Goal: Task Accomplishment & Management: Use online tool/utility

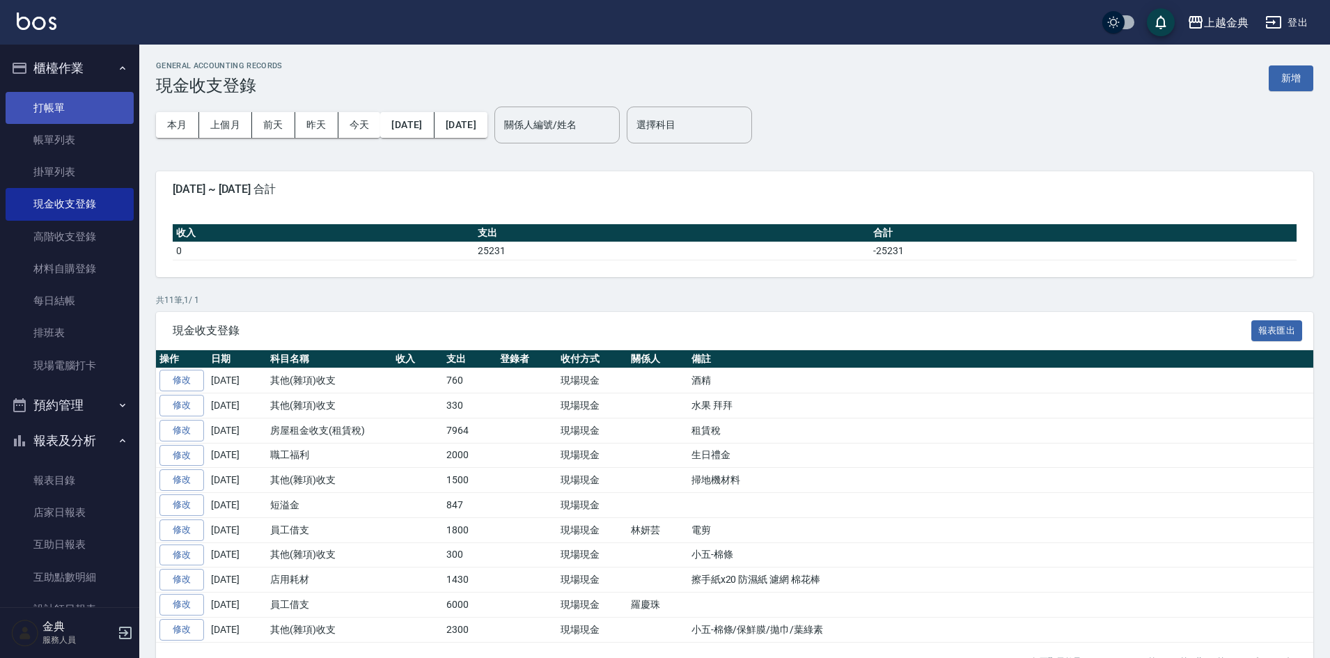
click at [72, 111] on link "打帳單" at bounding box center [70, 108] width 128 height 32
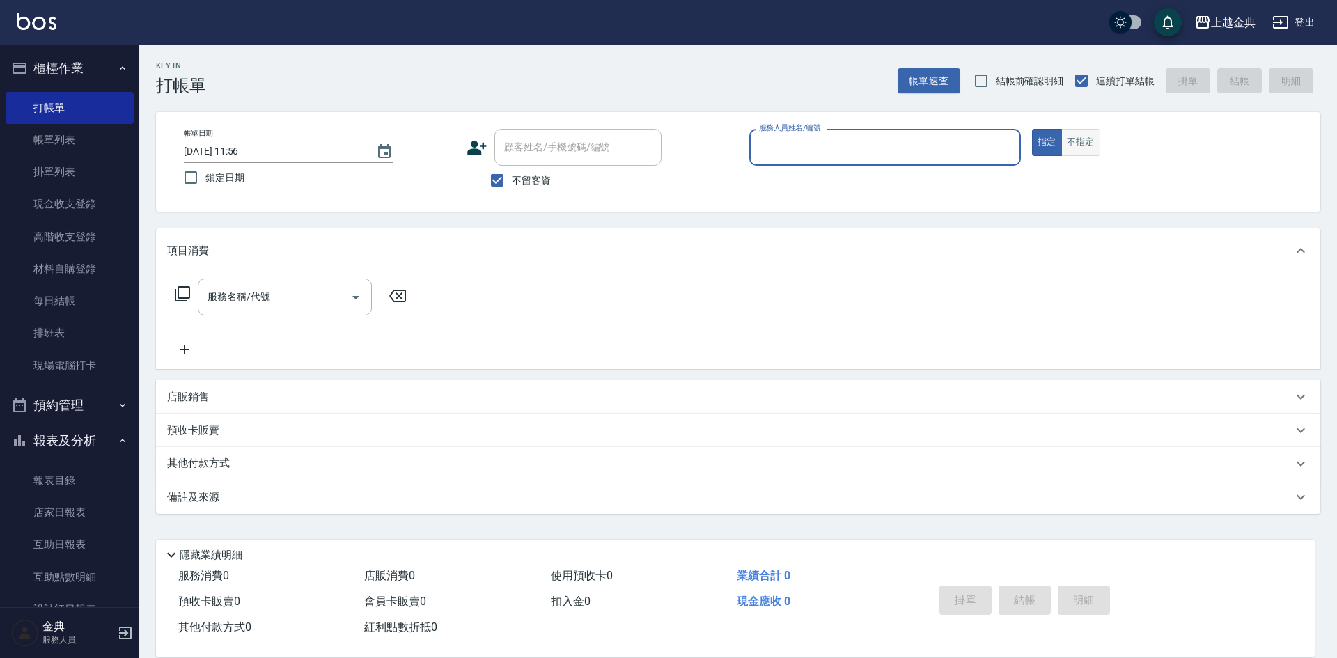
click at [1097, 145] on button "不指定" at bounding box center [1080, 142] width 39 height 27
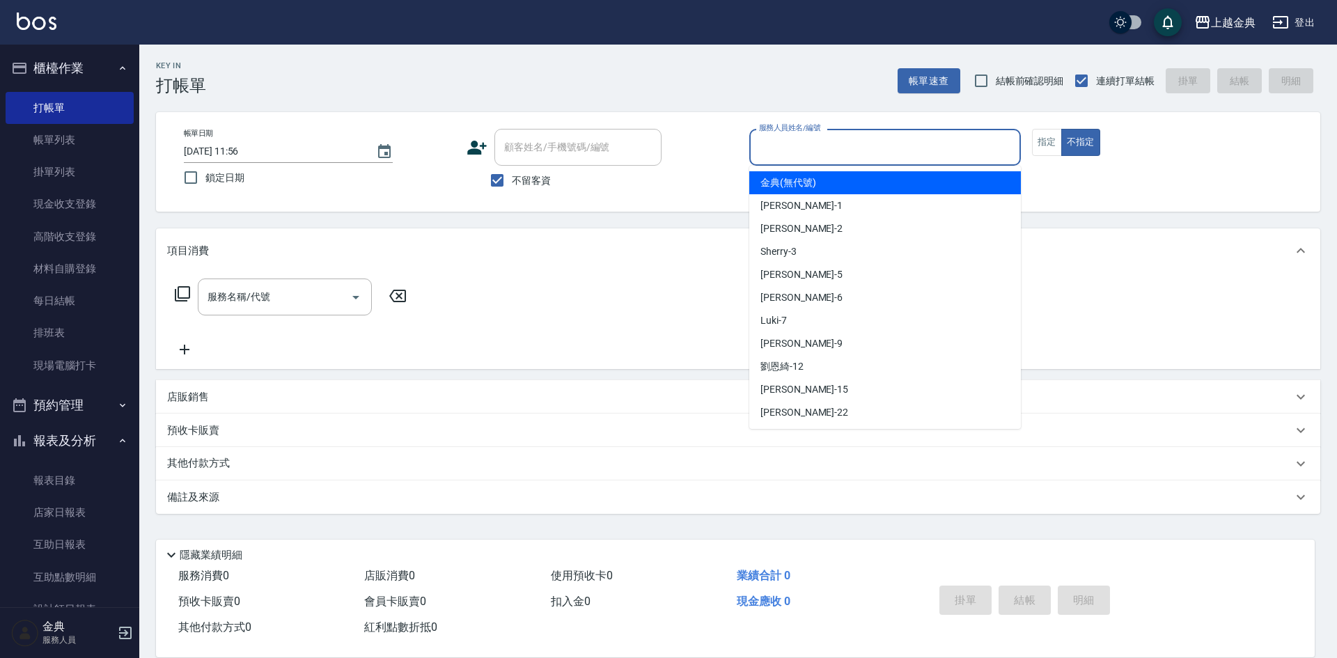
click at [1000, 144] on input "服務人員姓名/編號" at bounding box center [884, 147] width 259 height 24
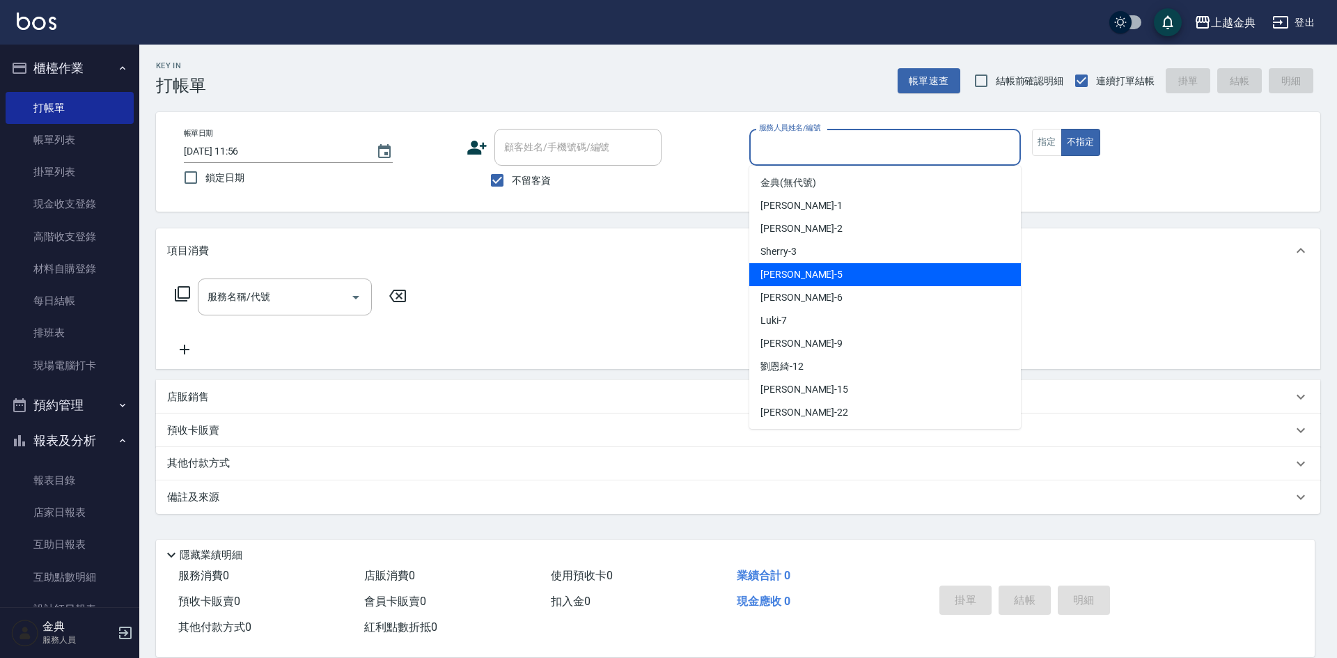
click at [819, 278] on div "小雅 -5" at bounding box center [884, 274] width 271 height 23
type input "[PERSON_NAME]-5"
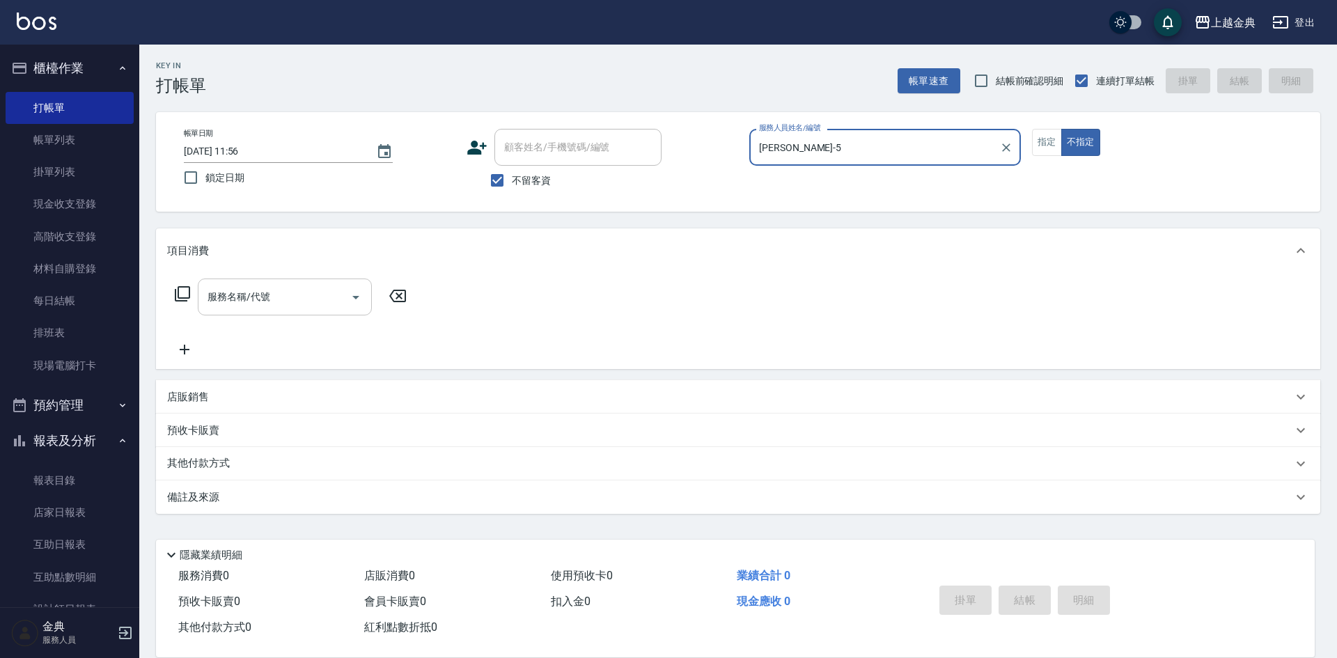
click at [368, 295] on div "服務名稱/代號" at bounding box center [285, 296] width 174 height 37
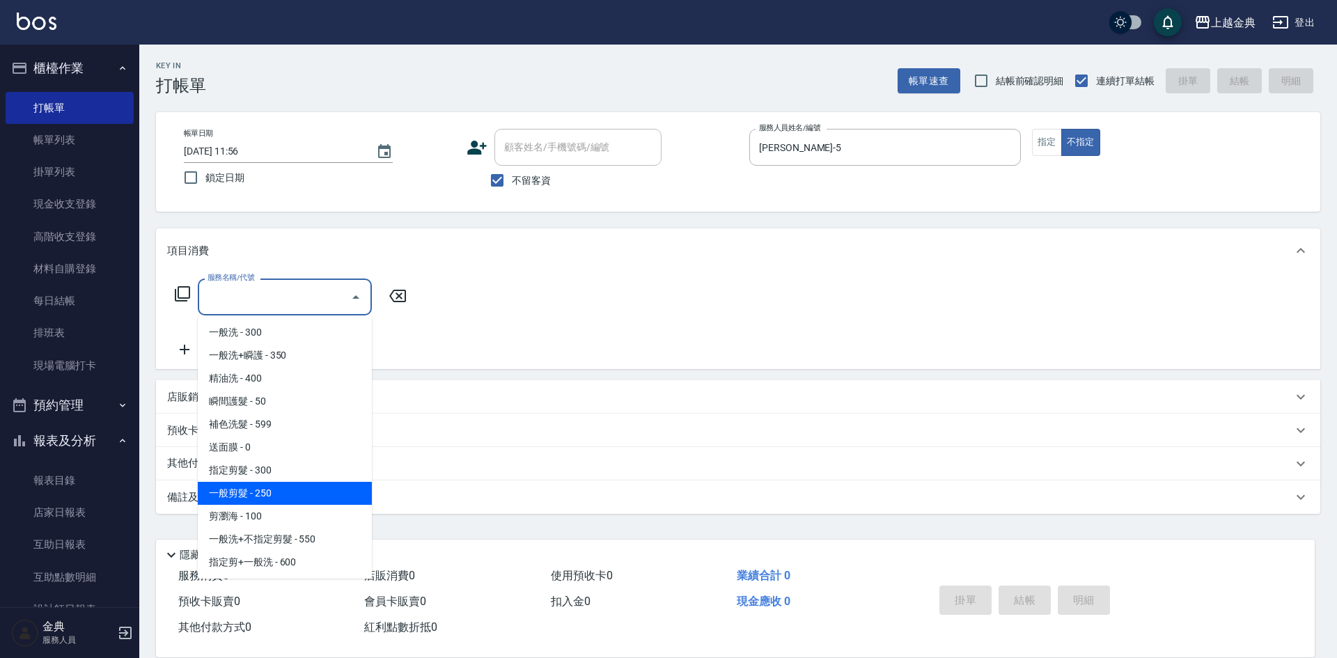
click at [298, 498] on span "一般剪髮 - 250" at bounding box center [285, 493] width 174 height 23
type input "一般剪髮(200)"
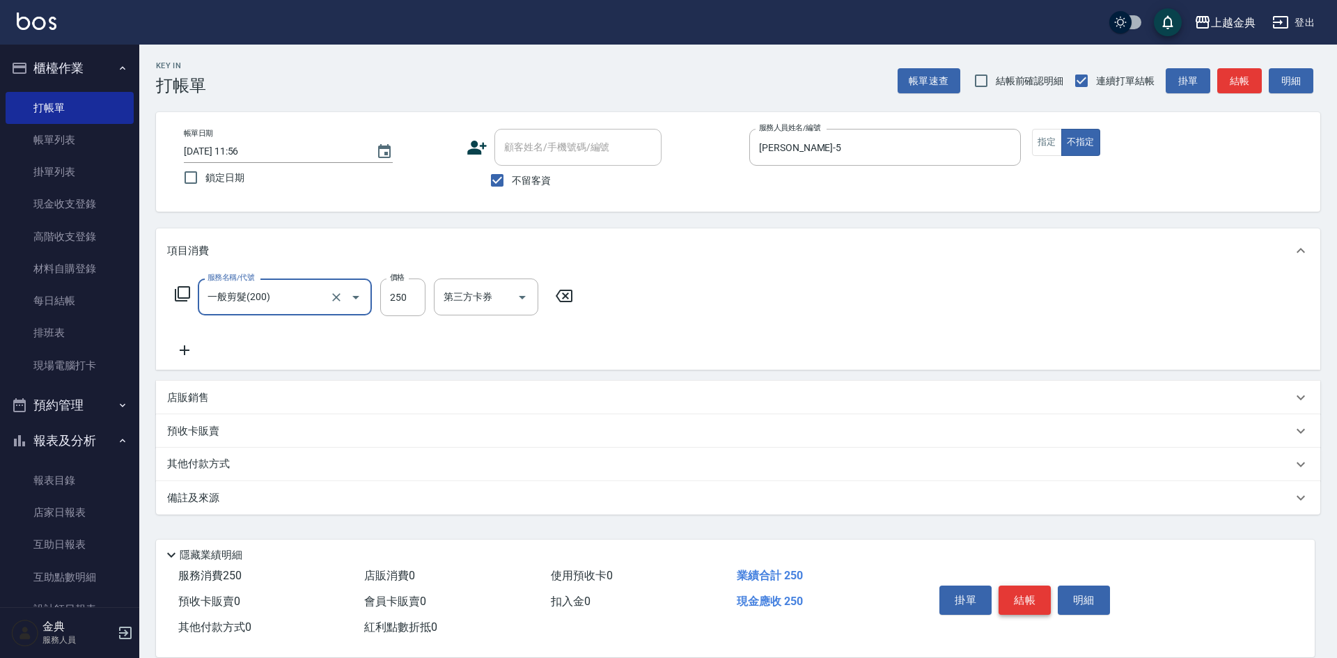
click at [1028, 592] on button "結帳" at bounding box center [1024, 599] width 52 height 29
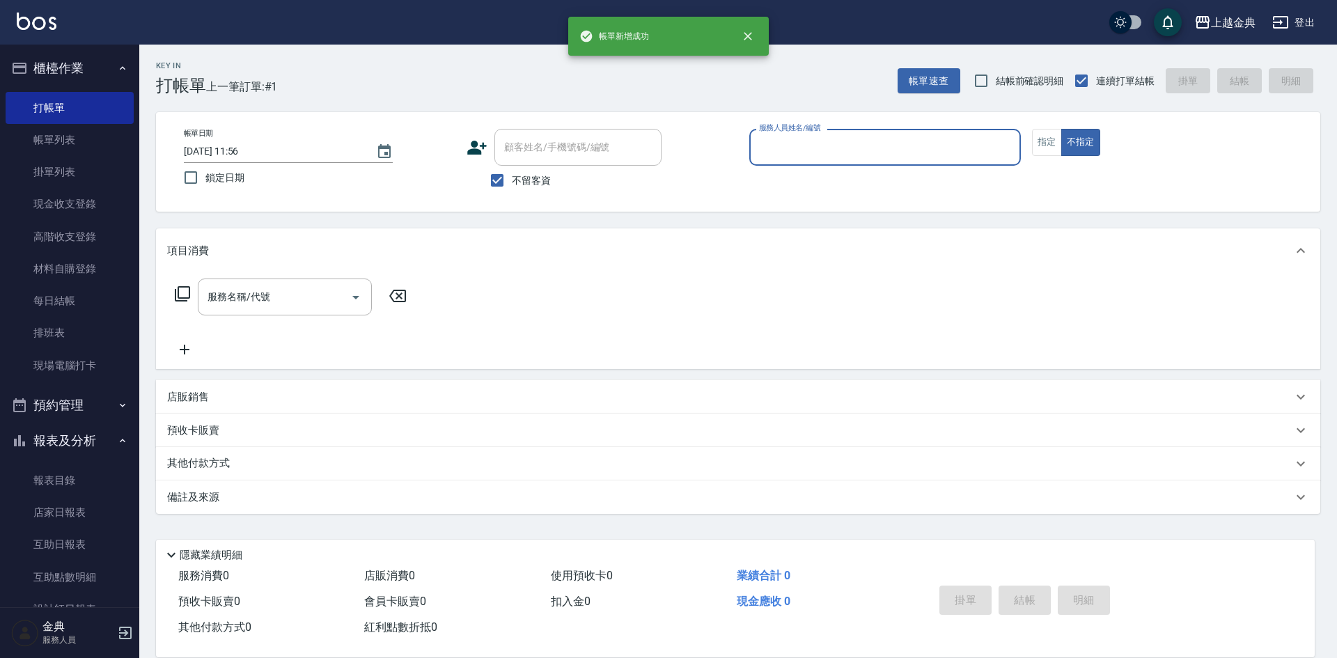
click at [971, 149] on input "服務人員姓名/編號" at bounding box center [884, 147] width 259 height 24
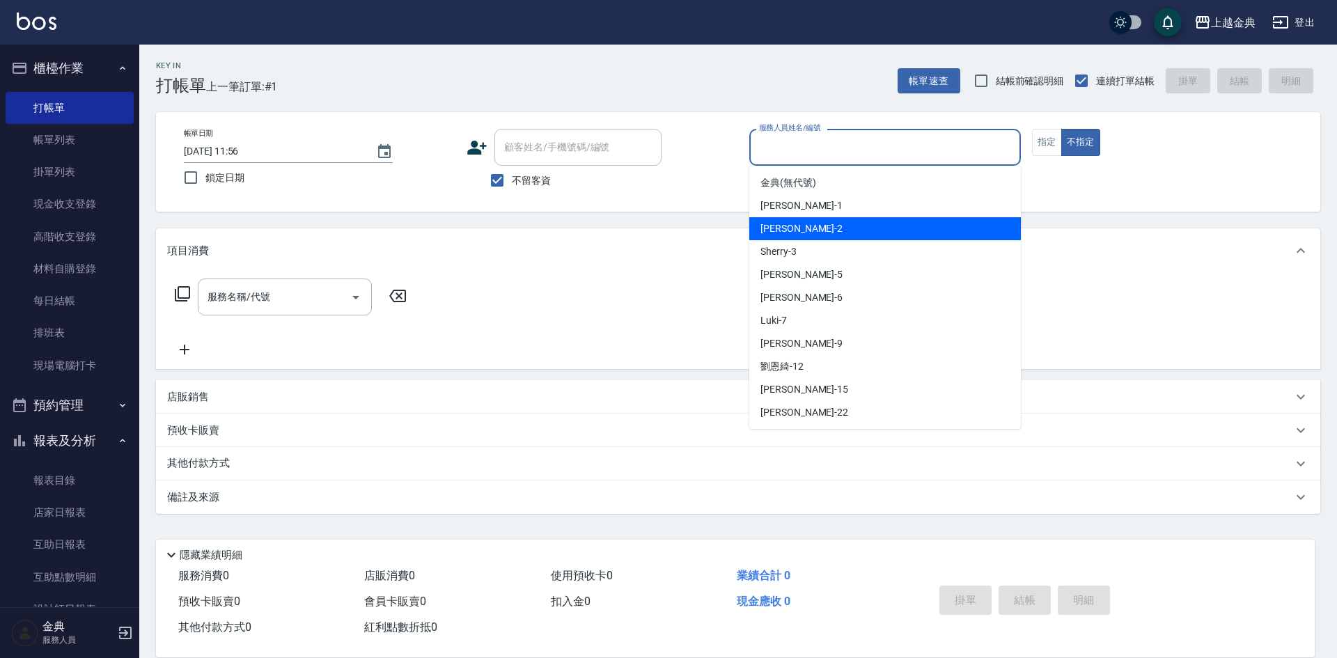
click at [858, 228] on div "Cindy -2" at bounding box center [884, 228] width 271 height 23
type input "Cindy-2"
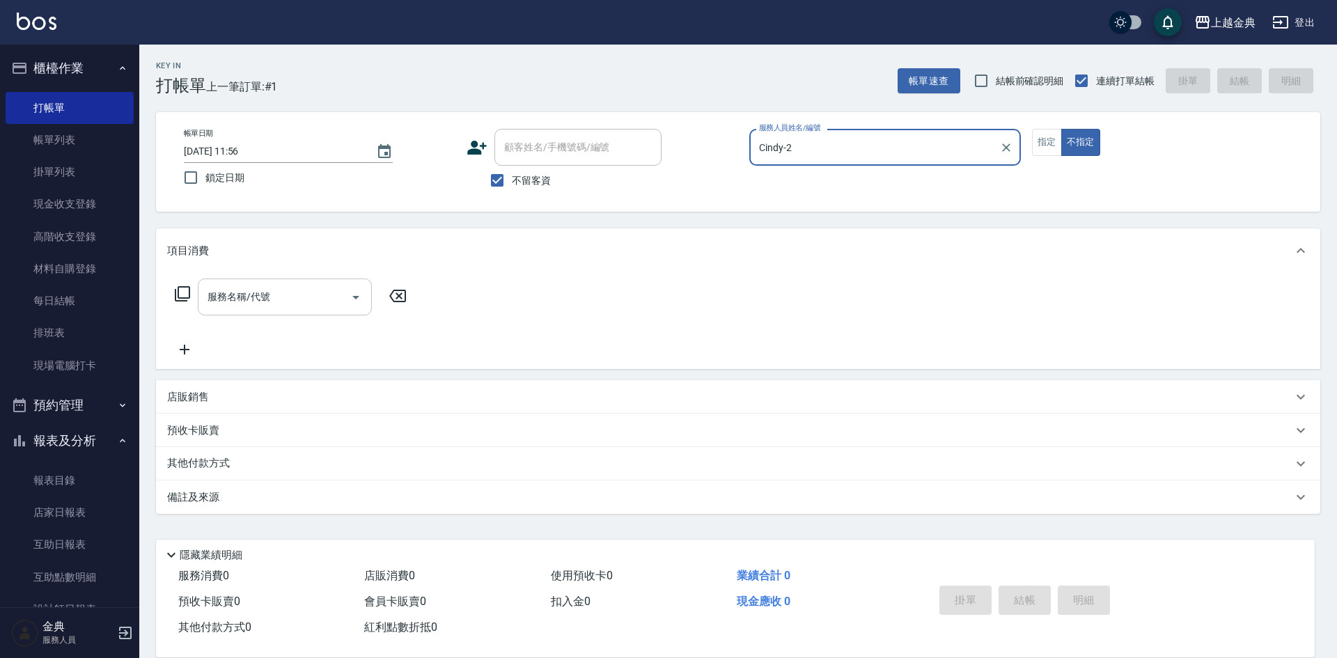
click at [333, 299] on input "服務名稱/代號" at bounding box center [274, 297] width 141 height 24
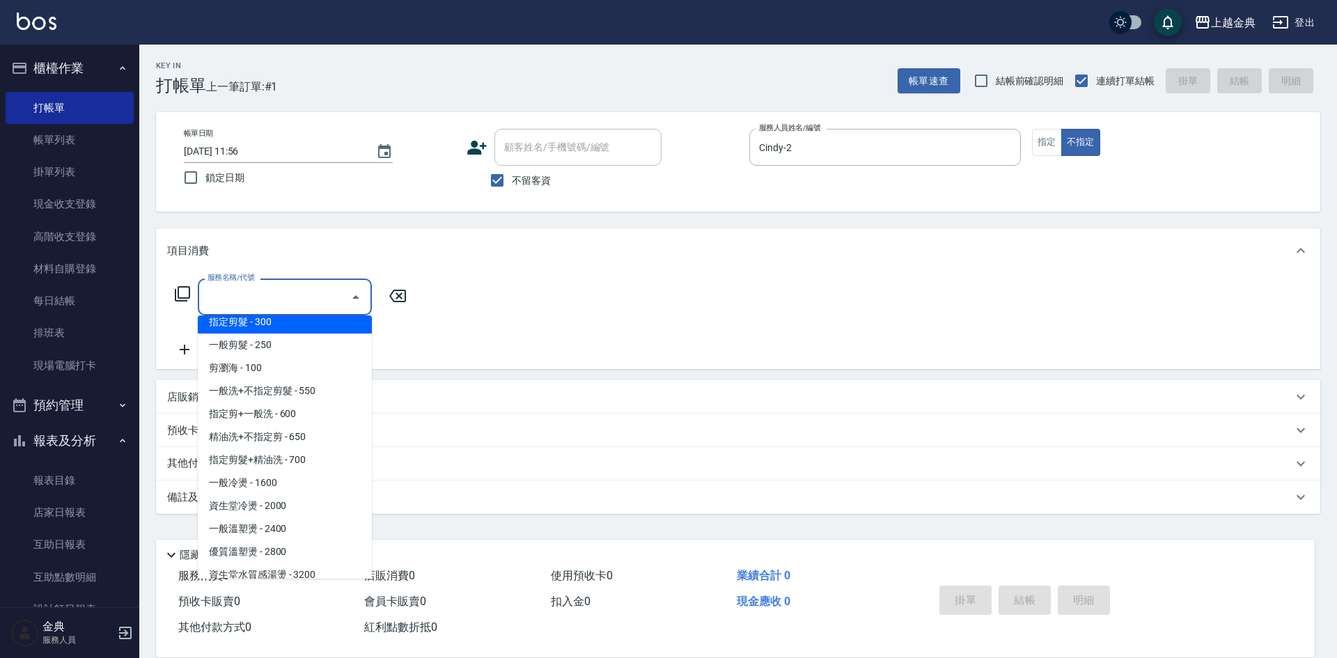
scroll to position [209, 0]
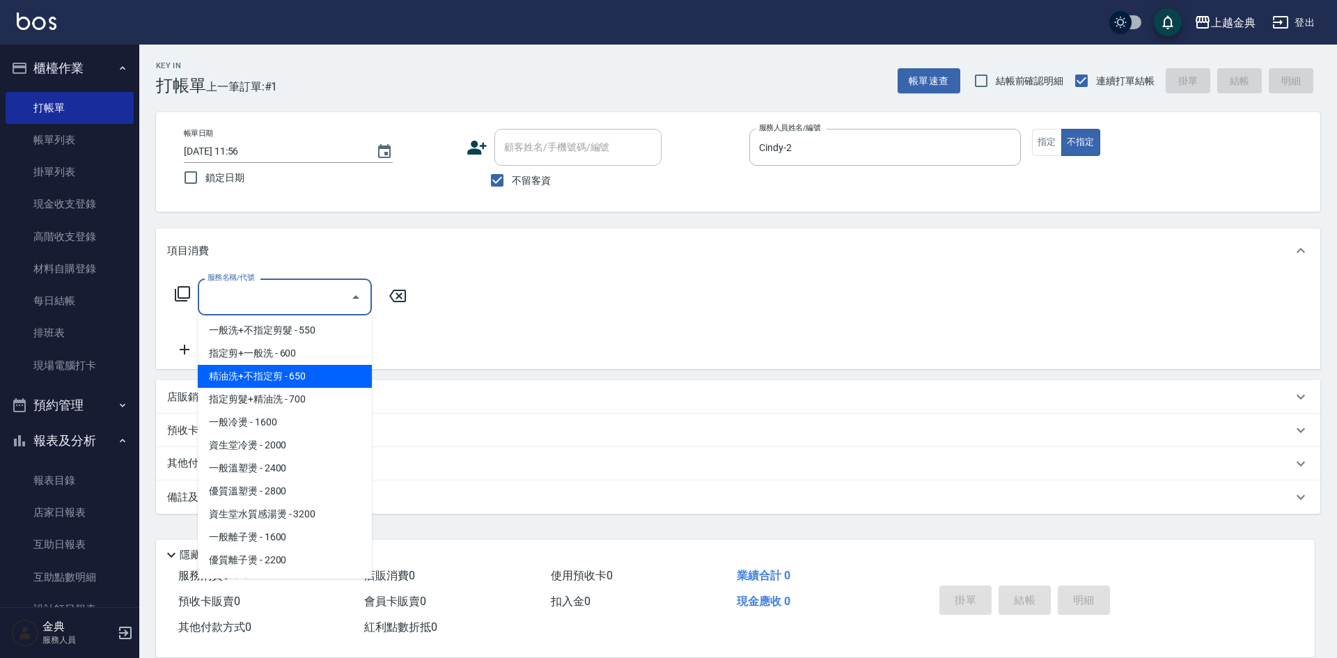
click at [311, 370] on span "精油洗+不指定剪 - 650" at bounding box center [285, 376] width 174 height 23
type input "精油洗+不指定剪(205)"
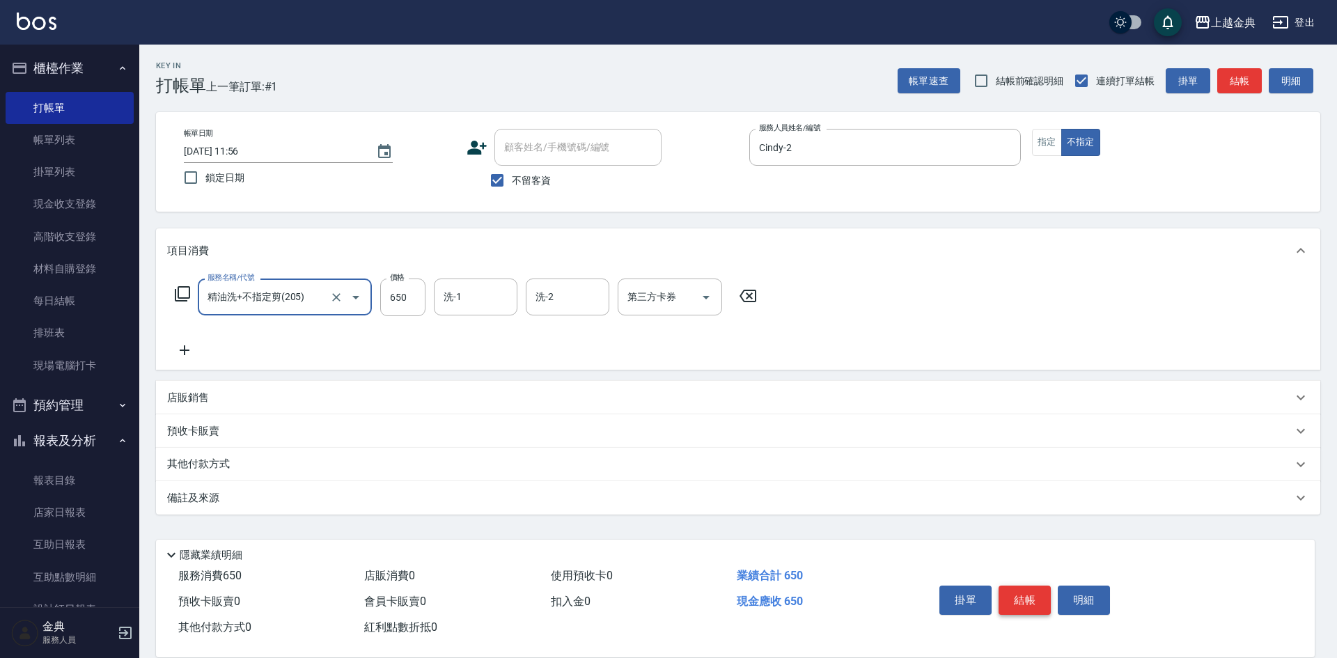
click at [1013, 590] on button "結帳" at bounding box center [1024, 599] width 52 height 29
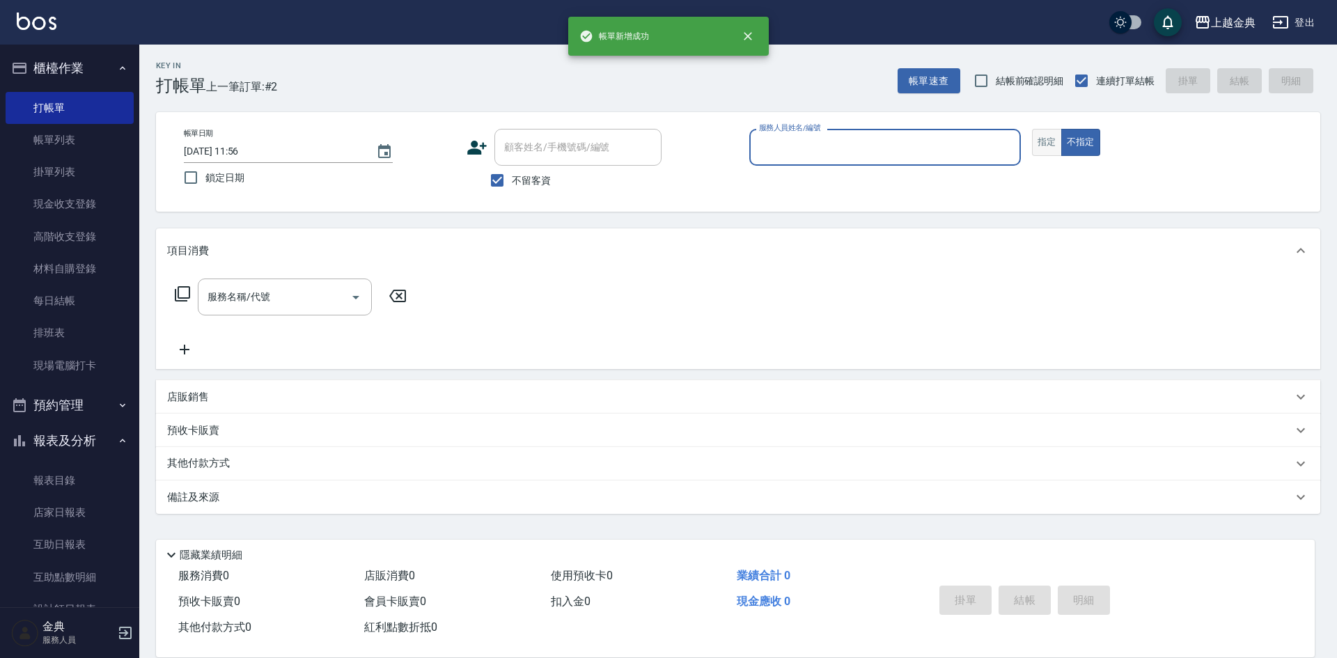
click at [1041, 144] on button "指定" at bounding box center [1047, 142] width 30 height 27
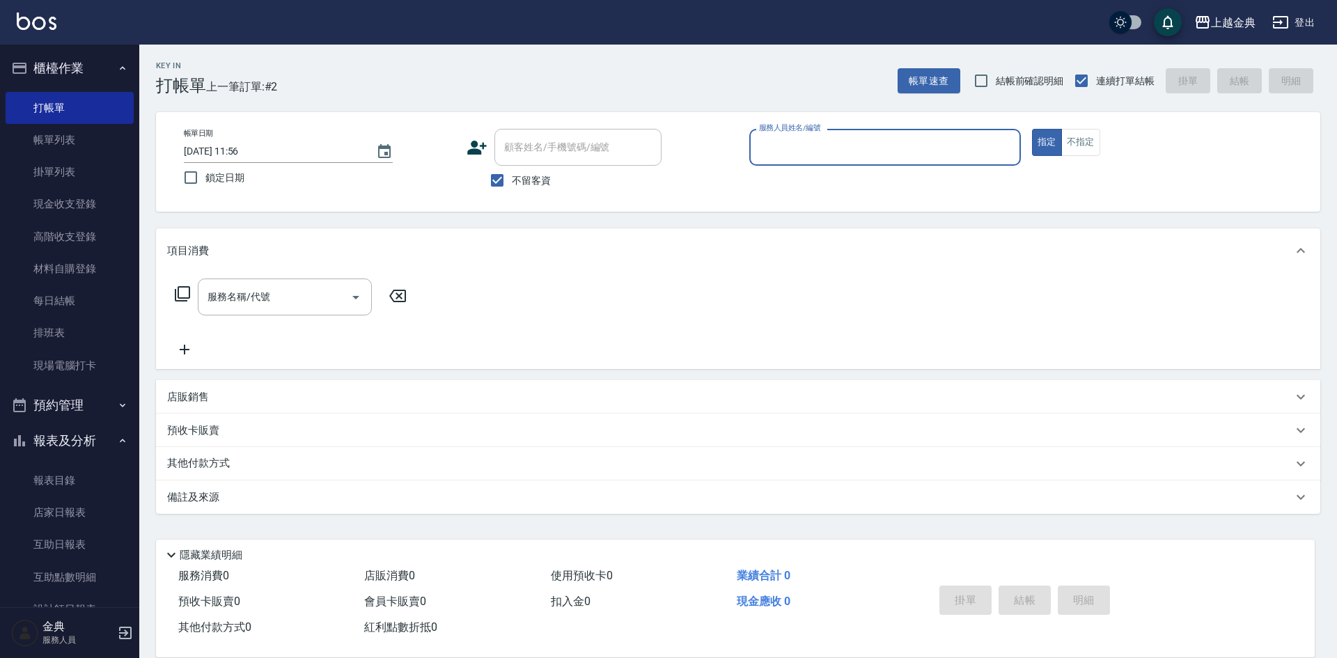
click at [980, 140] on input "服務人員姓名/編號" at bounding box center [884, 147] width 259 height 24
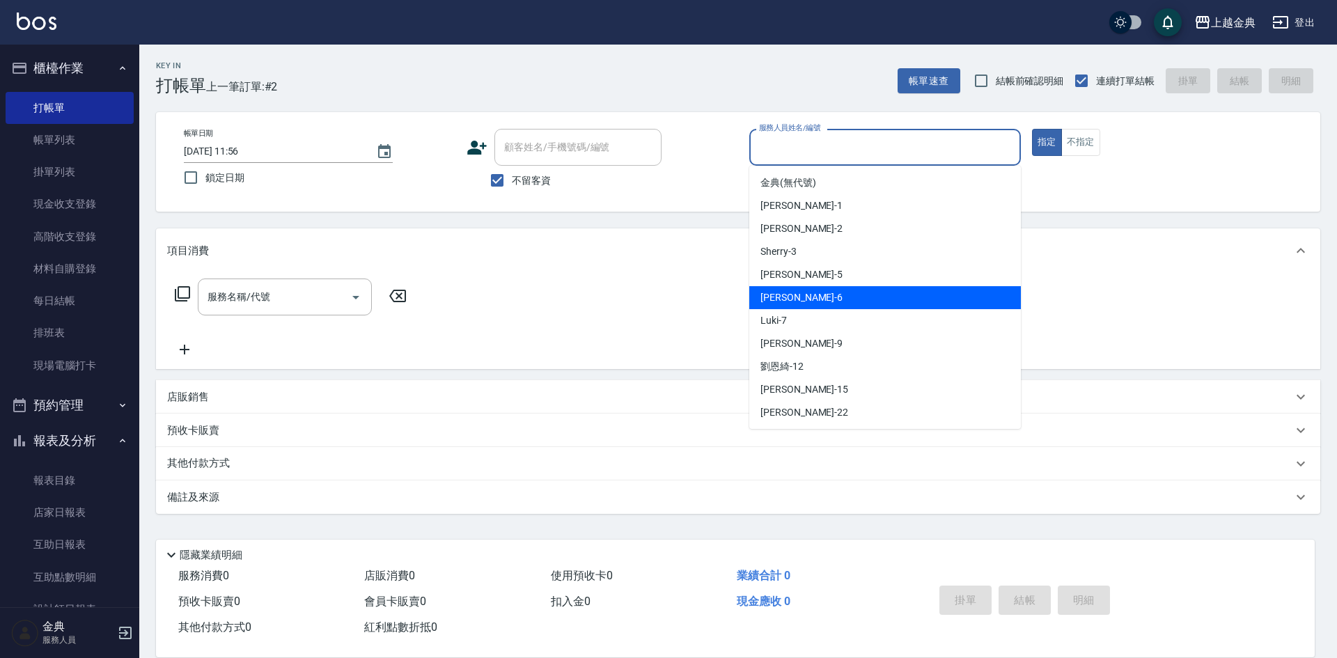
click at [809, 299] on div "[PERSON_NAME] -6" at bounding box center [884, 297] width 271 height 23
type input "[PERSON_NAME]-6"
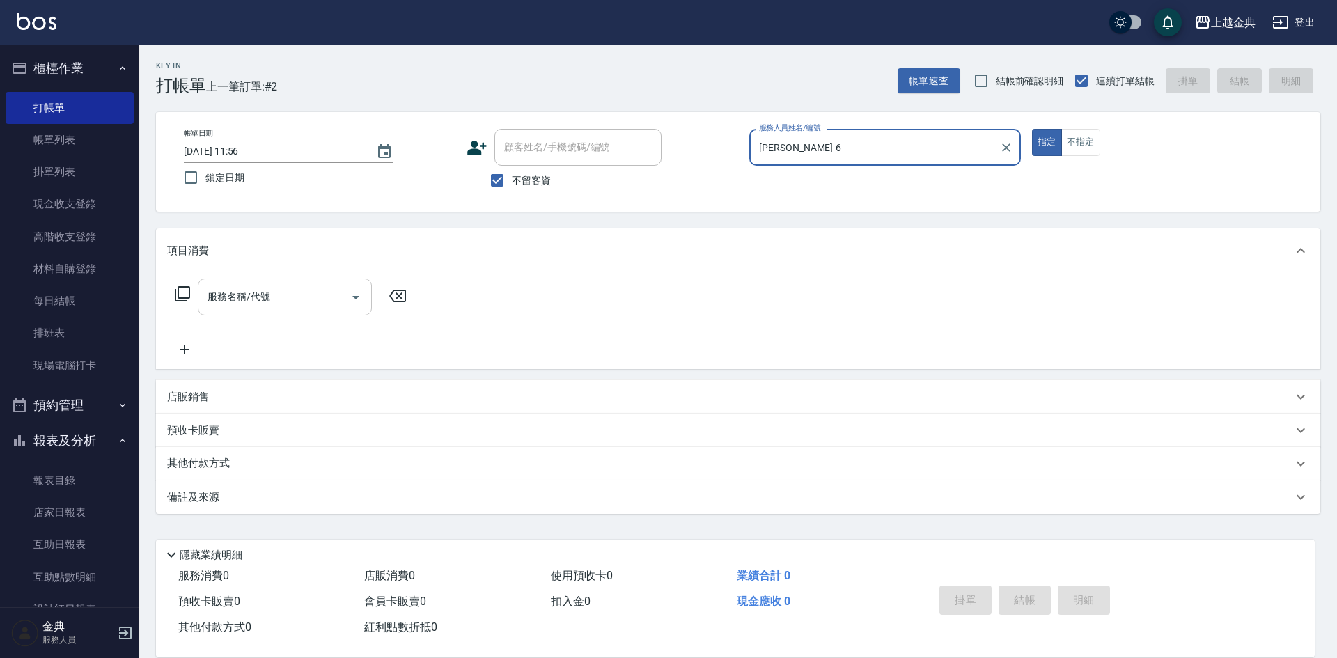
click at [339, 292] on input "服務名稱/代號" at bounding box center [274, 297] width 141 height 24
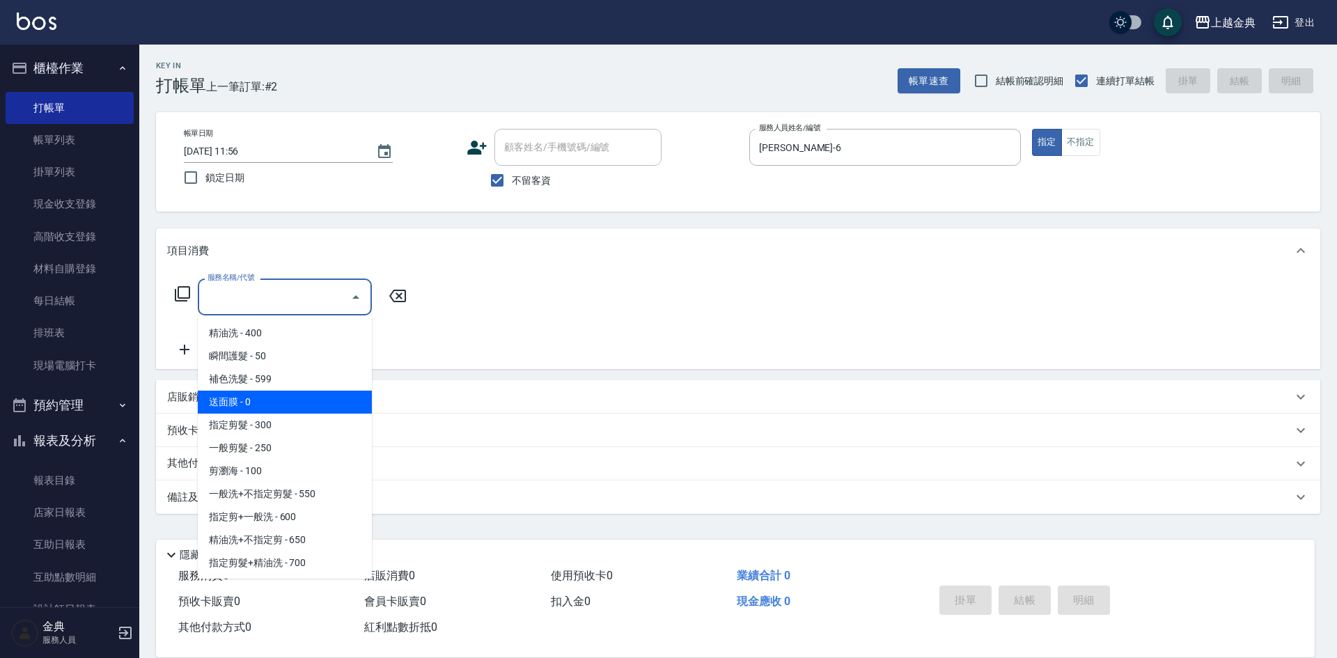
scroll to position [70, 0]
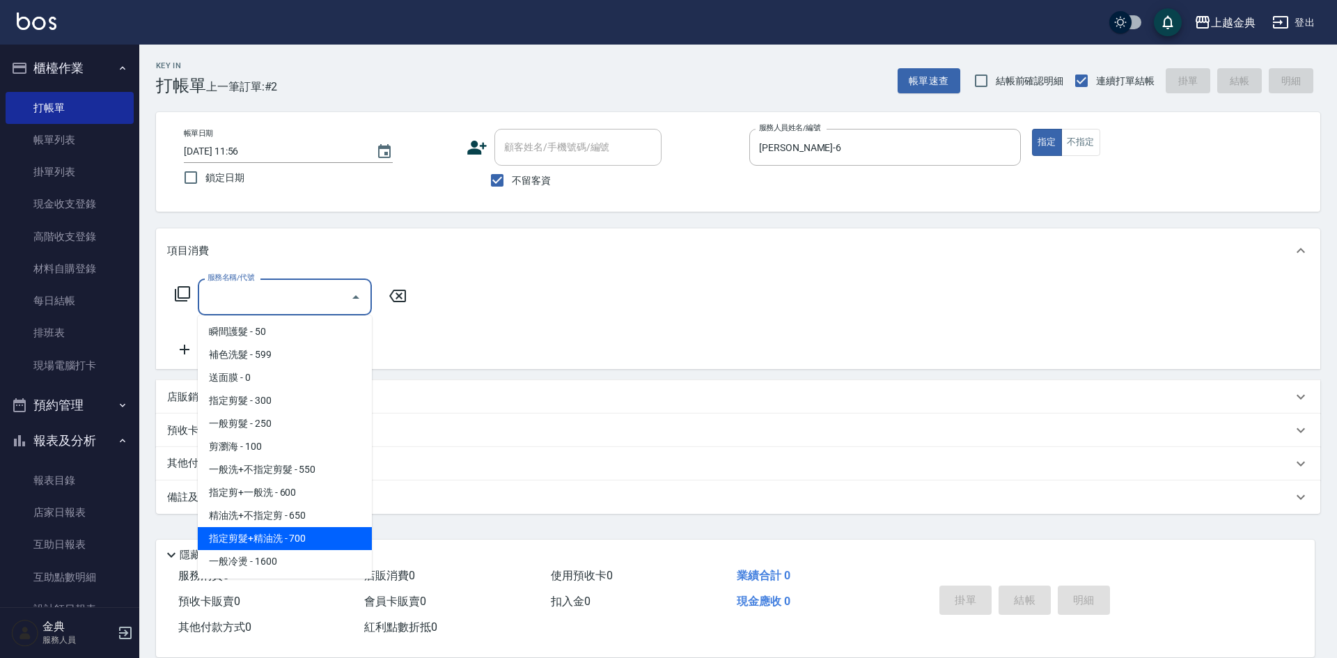
click at [312, 534] on span "指定剪髮+精油洗 - 700" at bounding box center [285, 538] width 174 height 23
type input "指定剪髮+精油洗(207)"
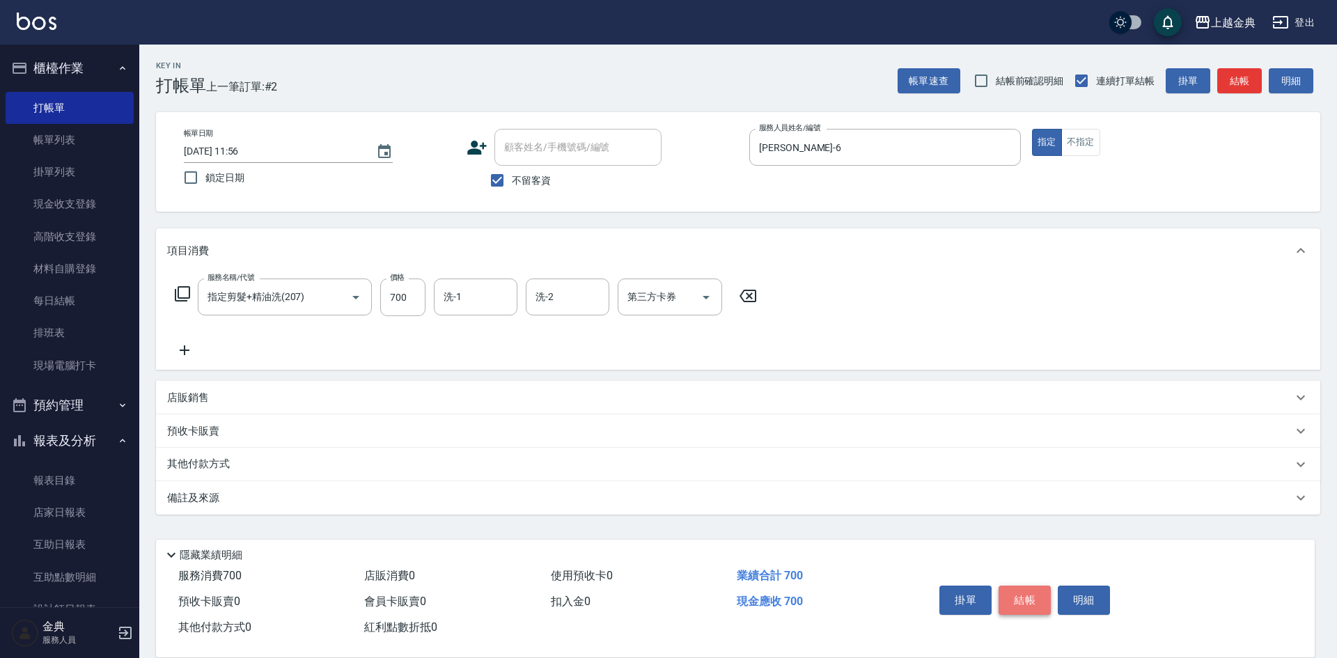
click at [1030, 593] on button "結帳" at bounding box center [1024, 599] width 52 height 29
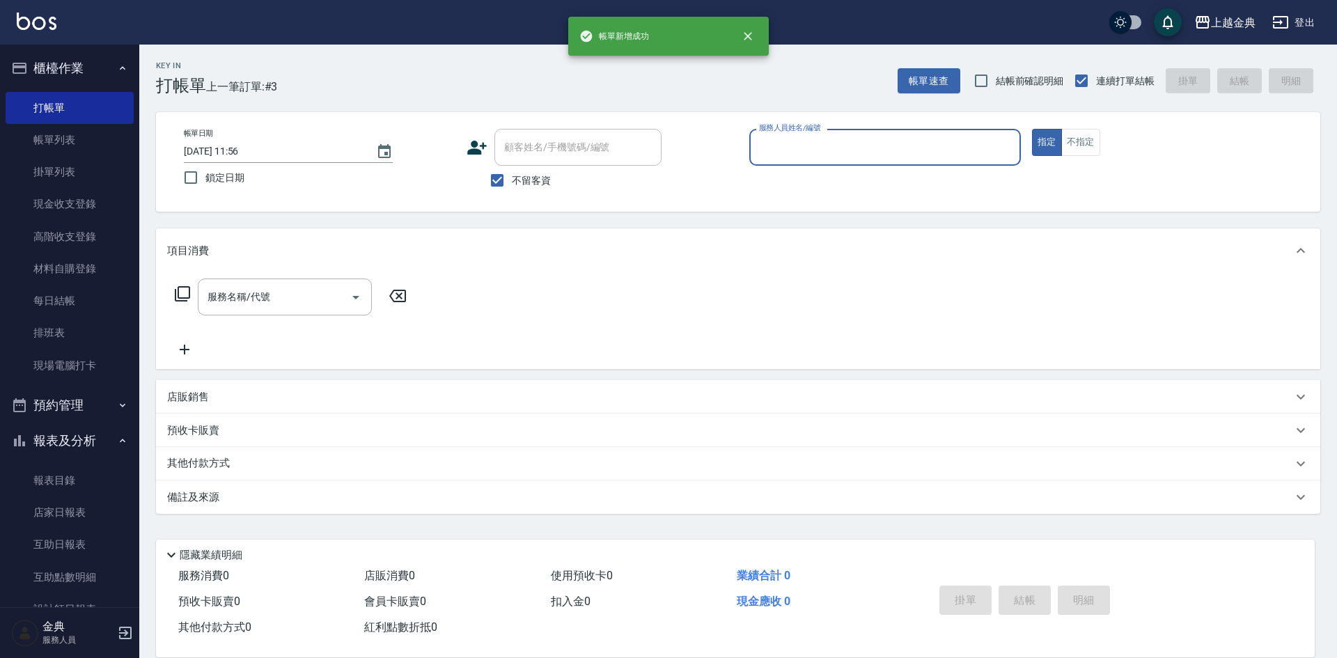
click at [967, 143] on input "服務人員姓名/編號" at bounding box center [884, 147] width 259 height 24
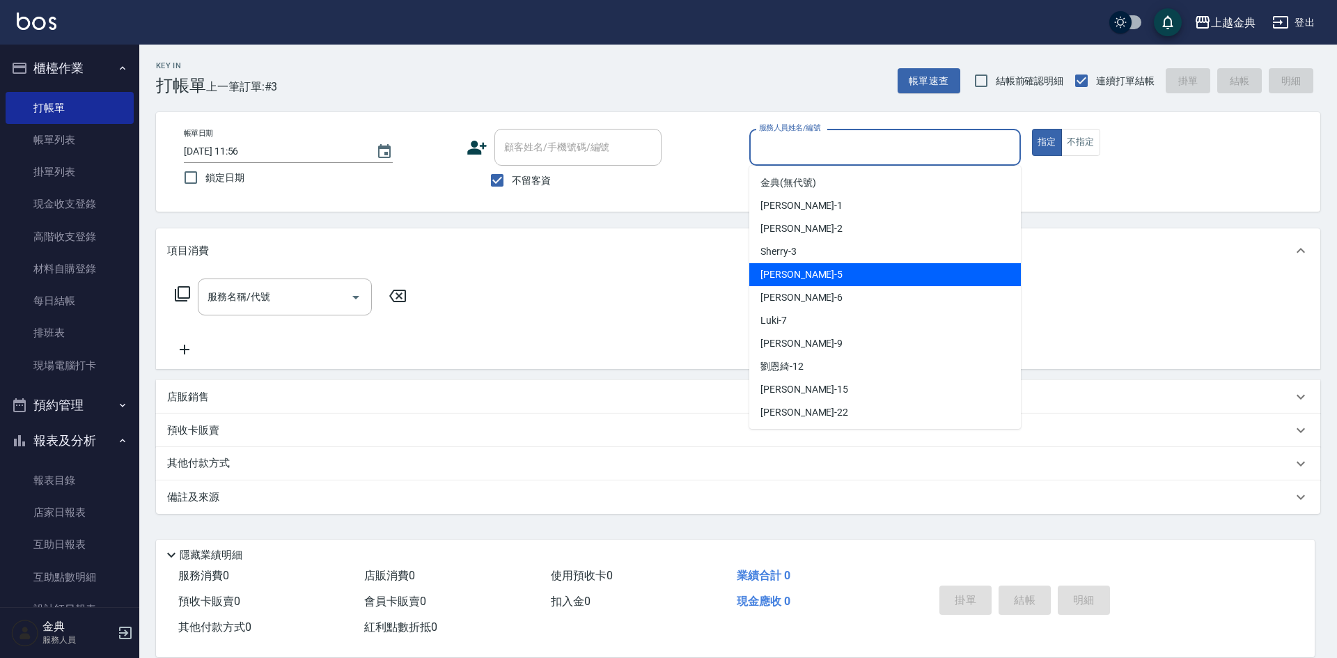
click at [814, 276] on div "小雅 -5" at bounding box center [884, 274] width 271 height 23
type input "[PERSON_NAME]-5"
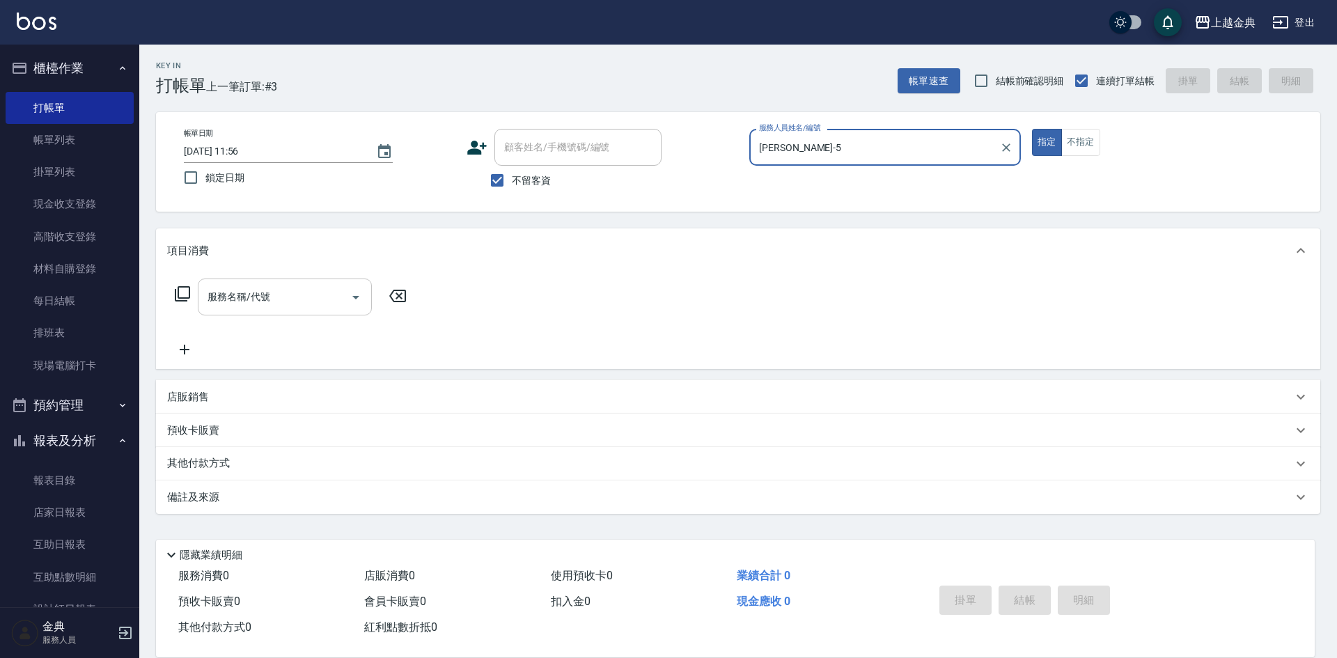
click at [321, 303] on input "服務名稱/代號" at bounding box center [274, 297] width 141 height 24
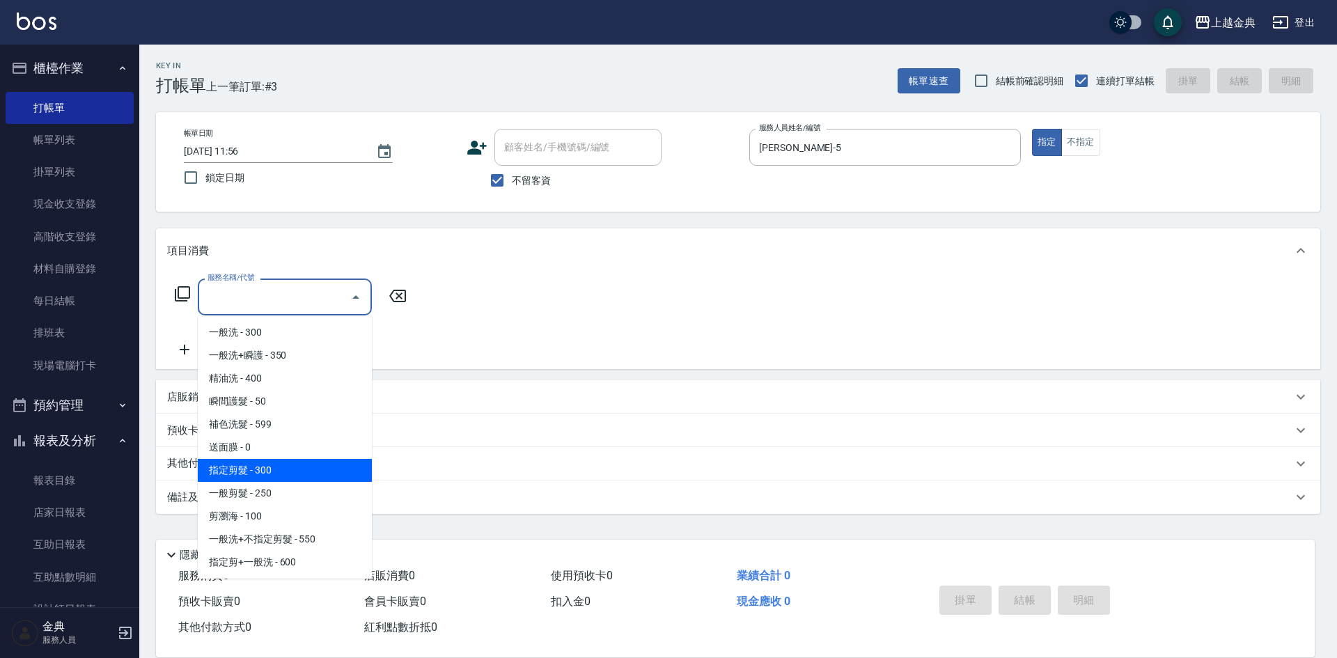
click at [274, 477] on span "指定剪髮 - 300" at bounding box center [285, 470] width 174 height 23
type input "指定剪髮(199)"
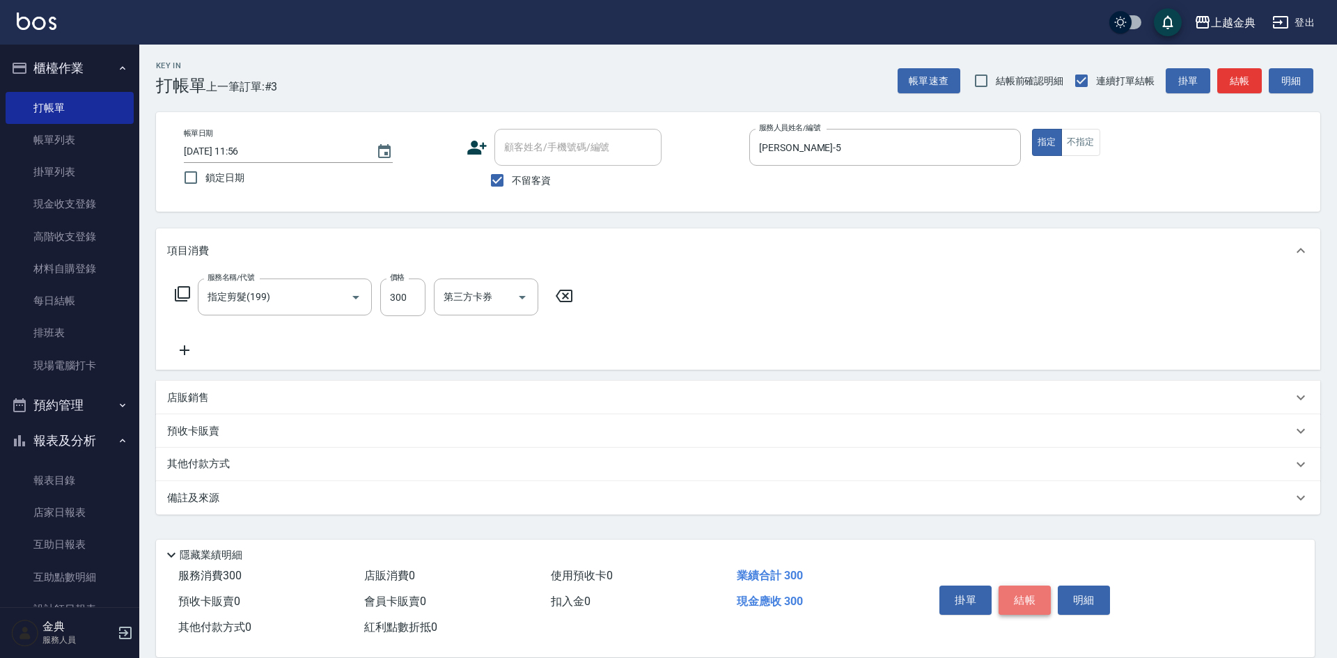
click at [1039, 597] on button "結帳" at bounding box center [1024, 599] width 52 height 29
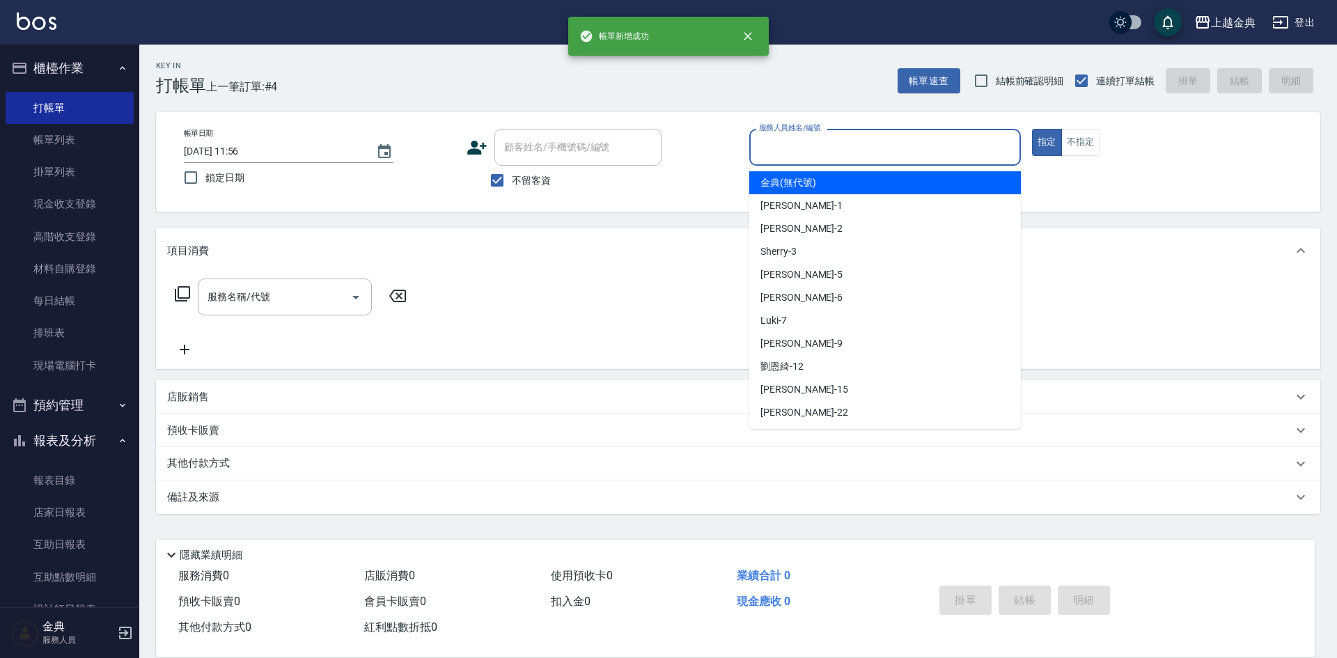
click at [869, 147] on input "服務人員姓名/編號" at bounding box center [884, 147] width 259 height 24
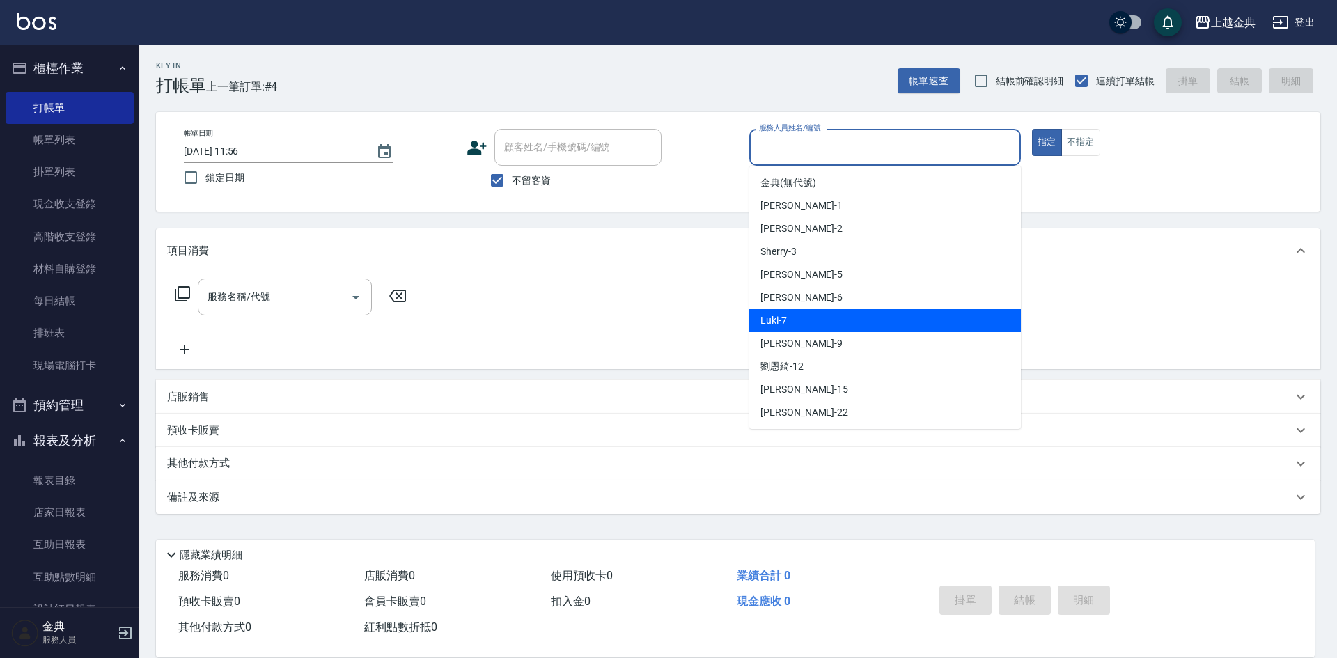
click at [798, 317] on div "Luki -7" at bounding box center [884, 320] width 271 height 23
type input "Luki-7"
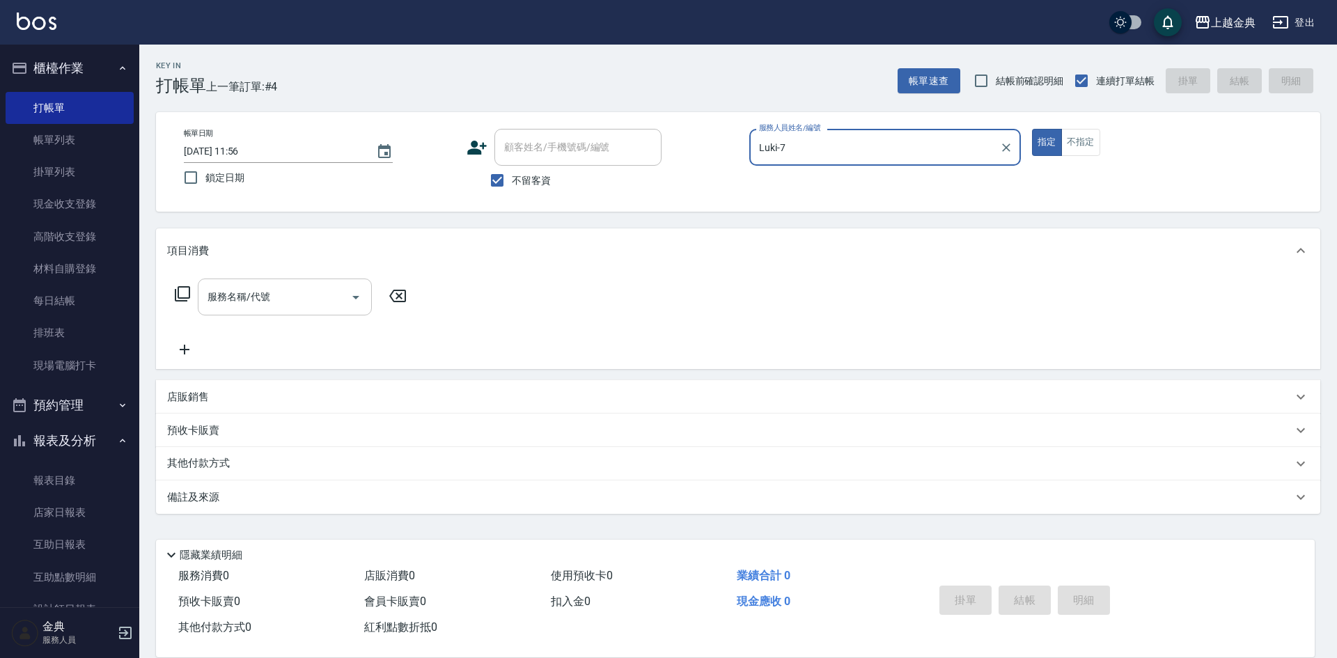
click at [331, 291] on input "服務名稱/代號" at bounding box center [274, 297] width 141 height 24
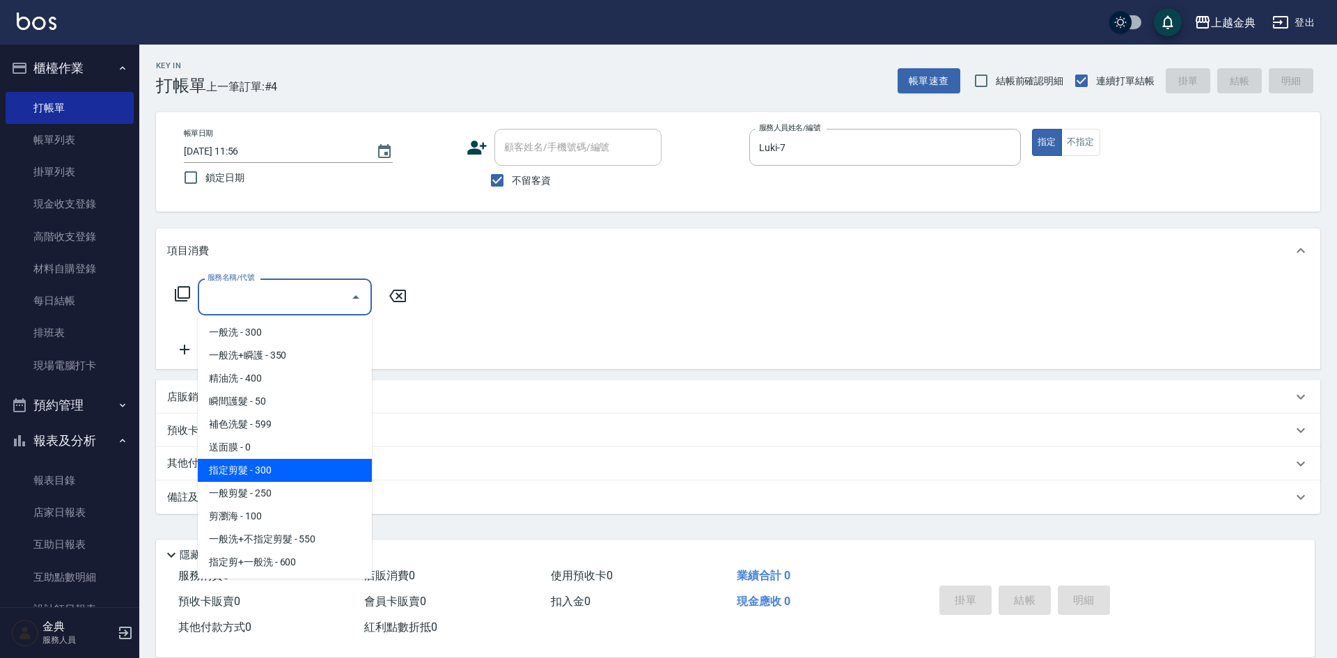
click at [291, 468] on span "指定剪髮 - 300" at bounding box center [285, 470] width 174 height 23
type input "指定剪髮(199)"
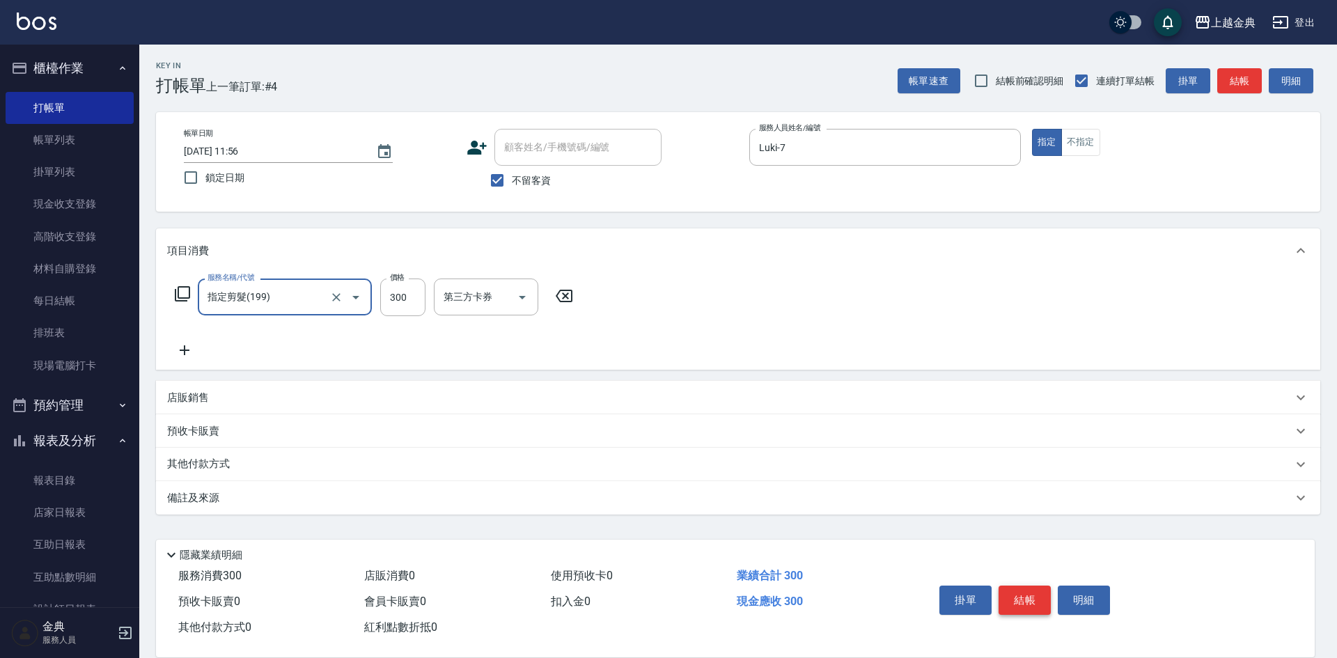
click at [1022, 590] on button "結帳" at bounding box center [1024, 599] width 52 height 29
